Goal: Navigation & Orientation: Find specific page/section

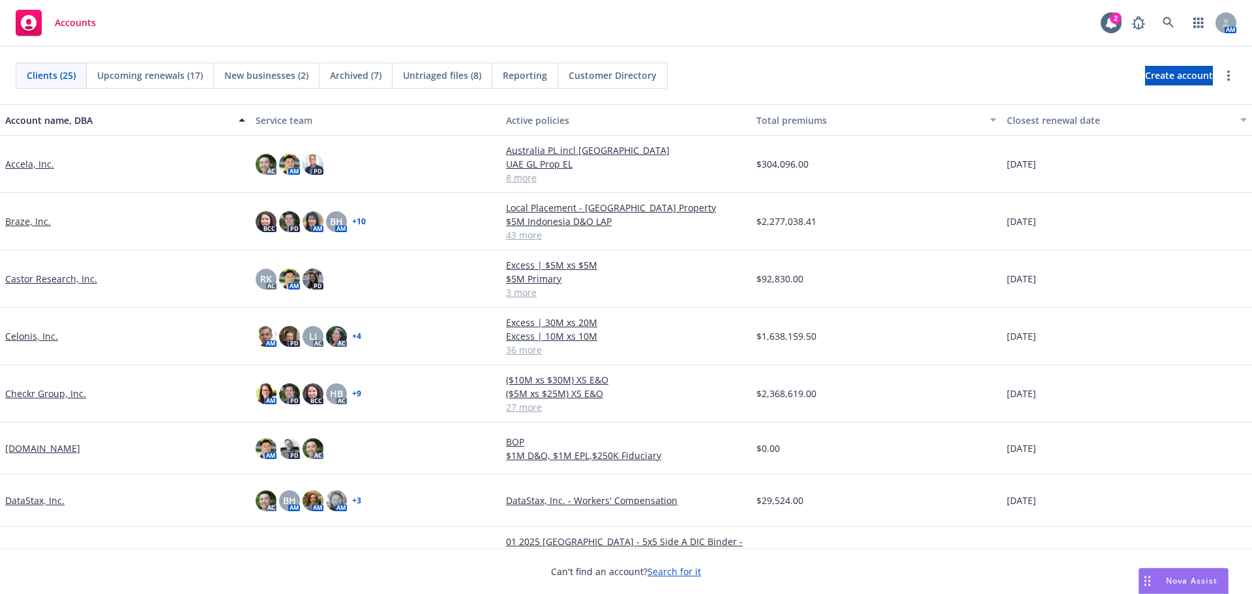
click at [519, 75] on span "Reporting" at bounding box center [525, 75] width 44 height 14
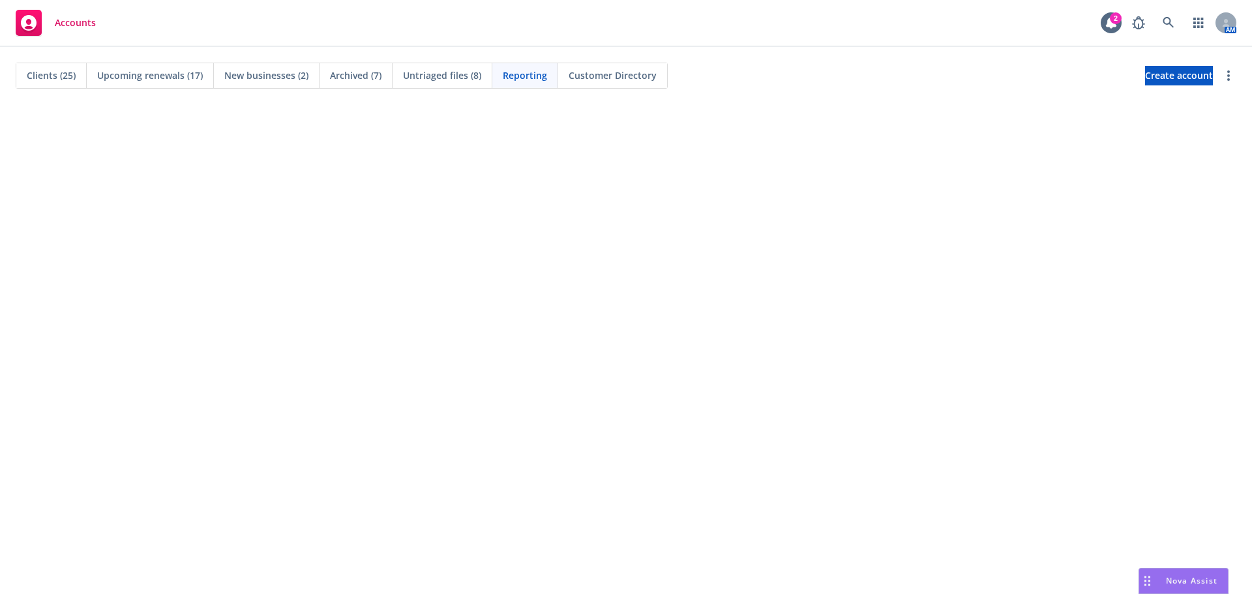
click at [52, 76] on span "Clients (25)" at bounding box center [51, 75] width 49 height 14
